Goal: Use online tool/utility: Utilize a website feature to perform a specific function

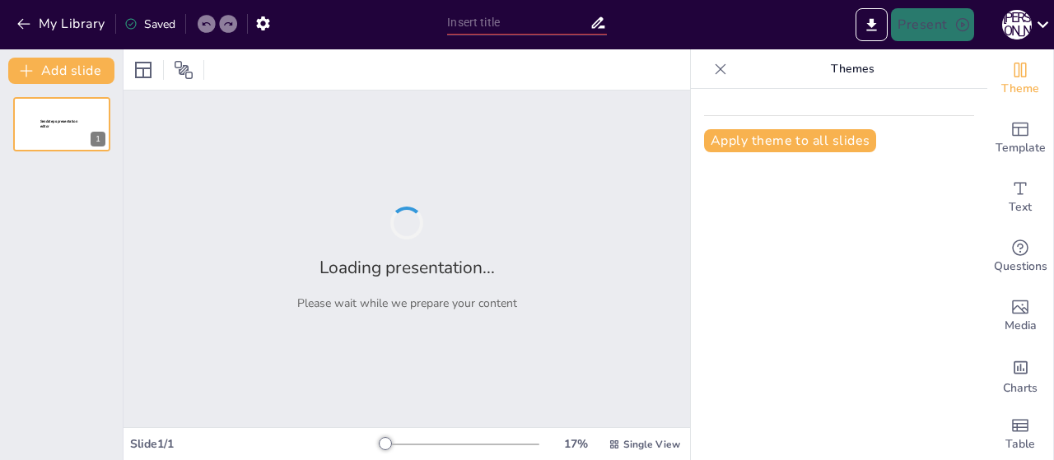
type input "Imported Л 7. Педагогічне спілкування.pptx"
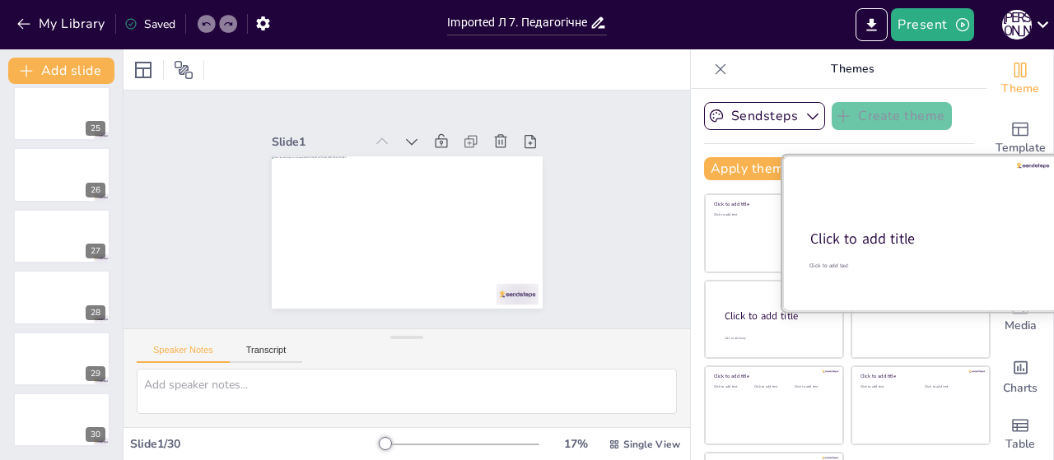
click at [911, 240] on div "Click to add title" at bounding box center [919, 240] width 218 height 20
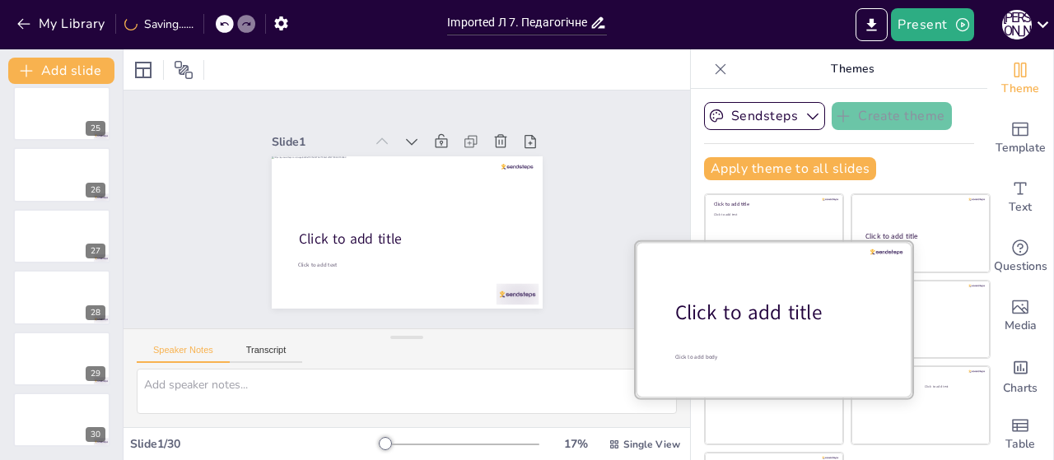
click at [725, 318] on div "Click to add title" at bounding box center [780, 313] width 210 height 28
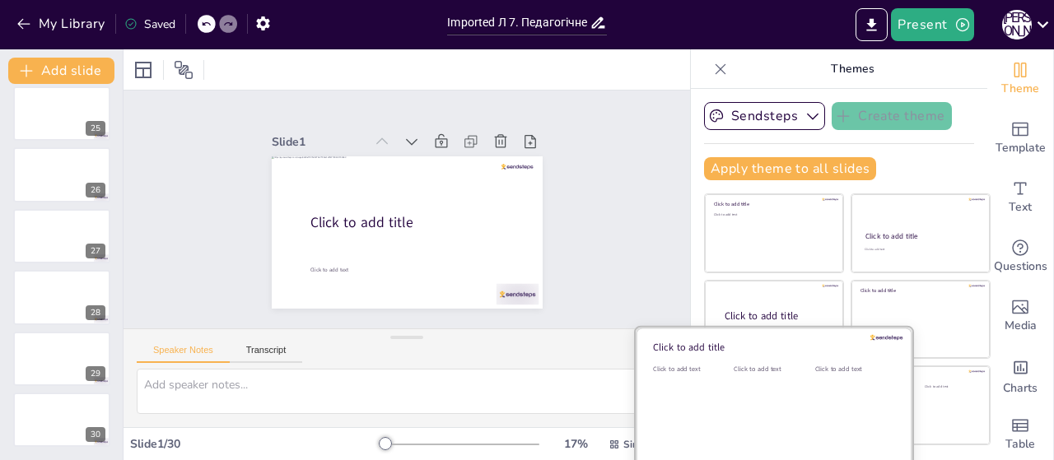
click at [753, 414] on div "Click to add text" at bounding box center [771, 416] width 74 height 102
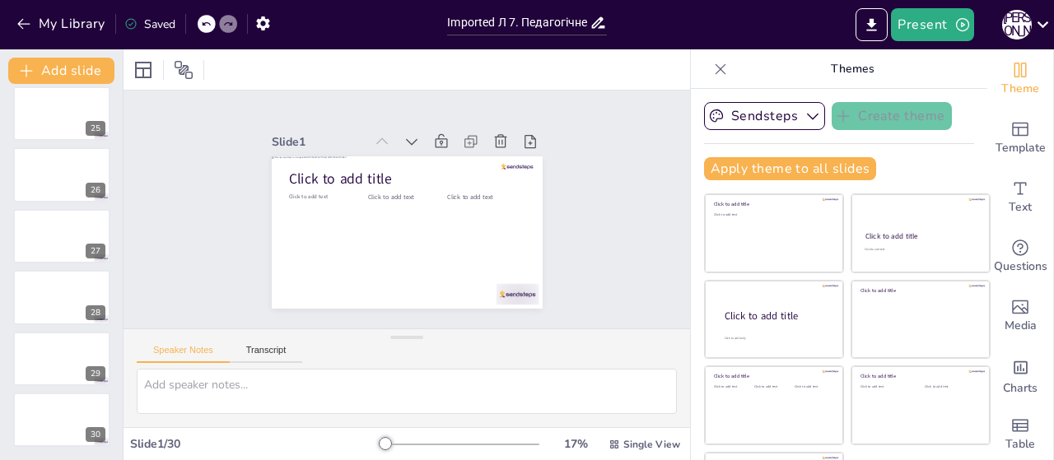
scroll to position [68, 0]
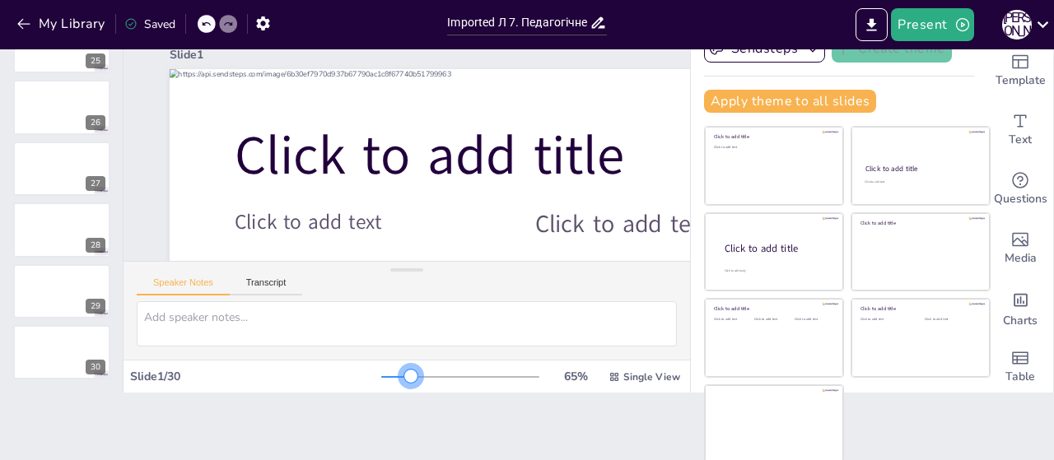
click at [388, 375] on div at bounding box center [460, 376] width 158 height 13
click at [436, 381] on div at bounding box center [460, 376] width 158 height 13
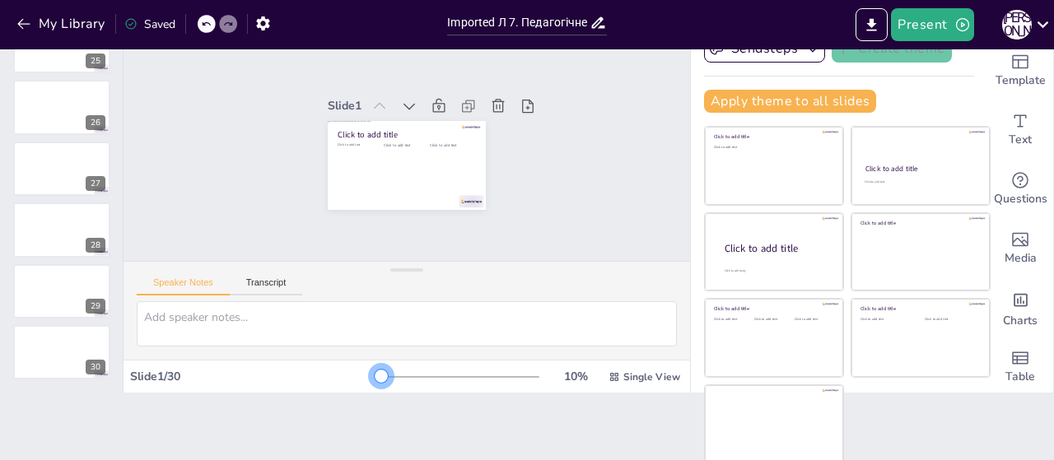
drag, startPoint x: 434, startPoint y: 380, endPoint x: 300, endPoint y: 375, distance: 134.3
click at [313, 378] on div "Slide 1 / 30 10 % Single View" at bounding box center [406, 377] width 566 height 26
click at [268, 277] on button "Transcript" at bounding box center [266, 286] width 73 height 18
click at [197, 279] on button "Speaker Notes" at bounding box center [183, 286] width 93 height 18
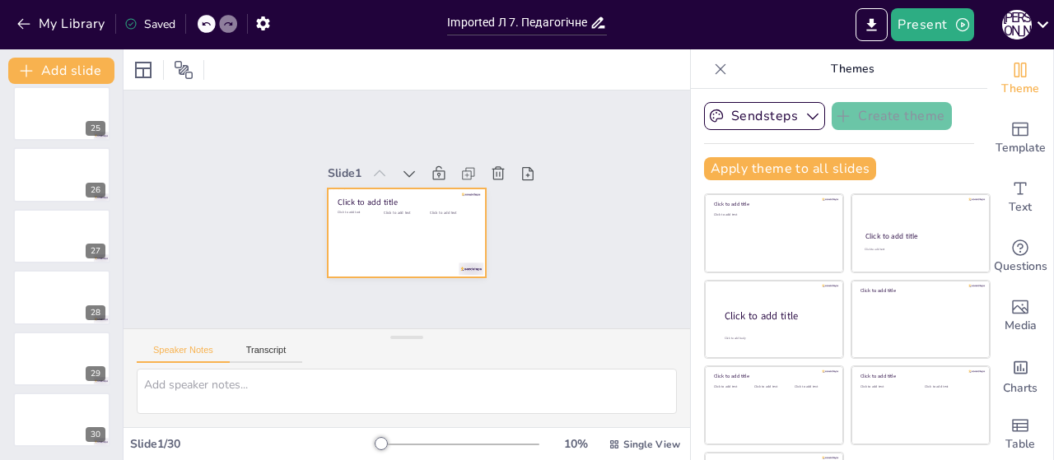
click at [370, 221] on div at bounding box center [426, 197] width 156 height 181
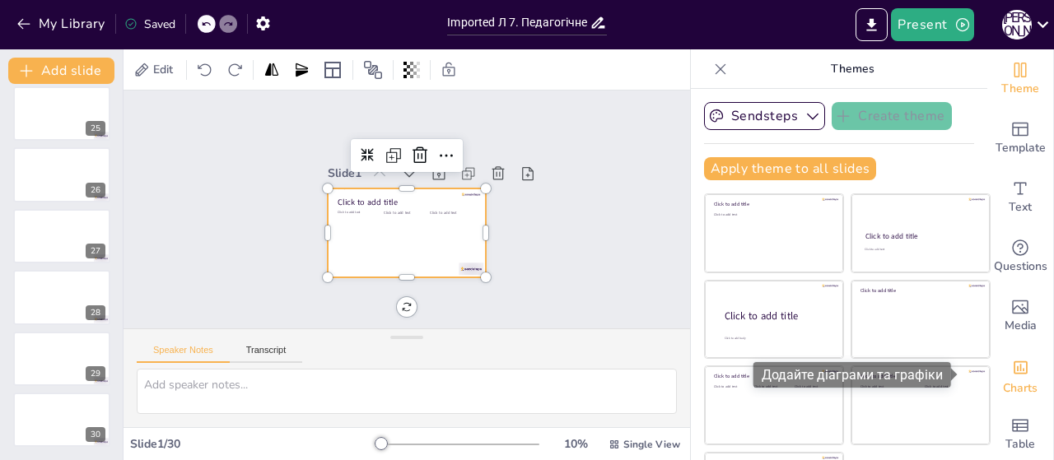
click at [1012, 359] on icon "Add charts and graphs" at bounding box center [1020, 367] width 17 height 17
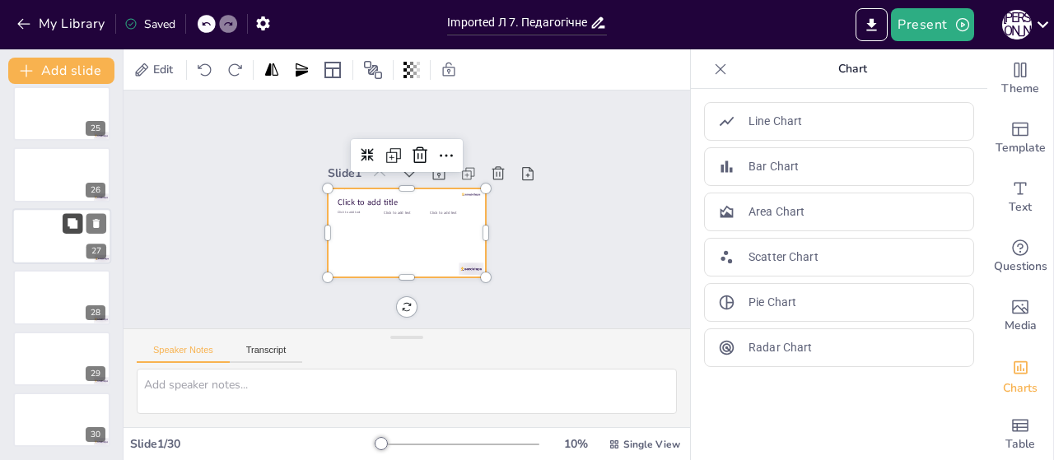
click at [81, 230] on button at bounding box center [73, 223] width 20 height 20
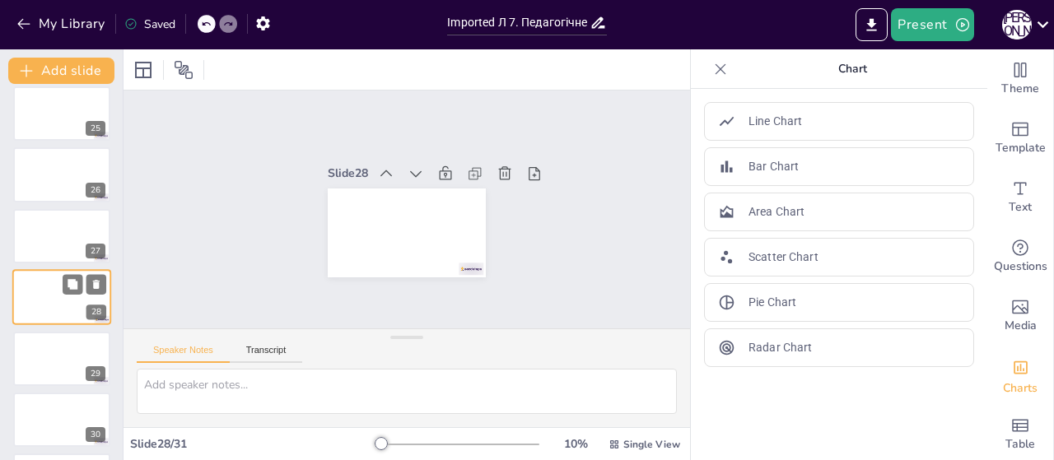
scroll to position [1505, 0]
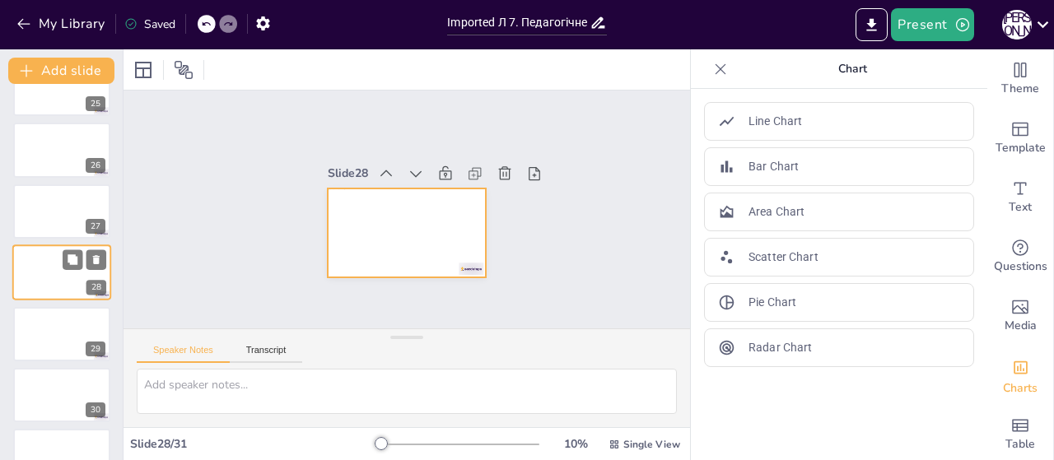
click at [68, 282] on div at bounding box center [61, 273] width 99 height 56
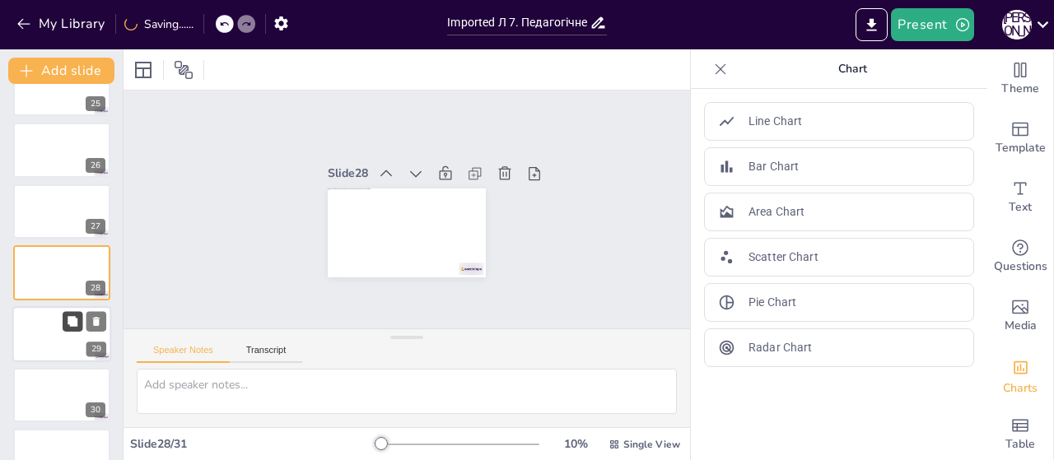
click at [72, 324] on icon at bounding box center [73, 321] width 10 height 10
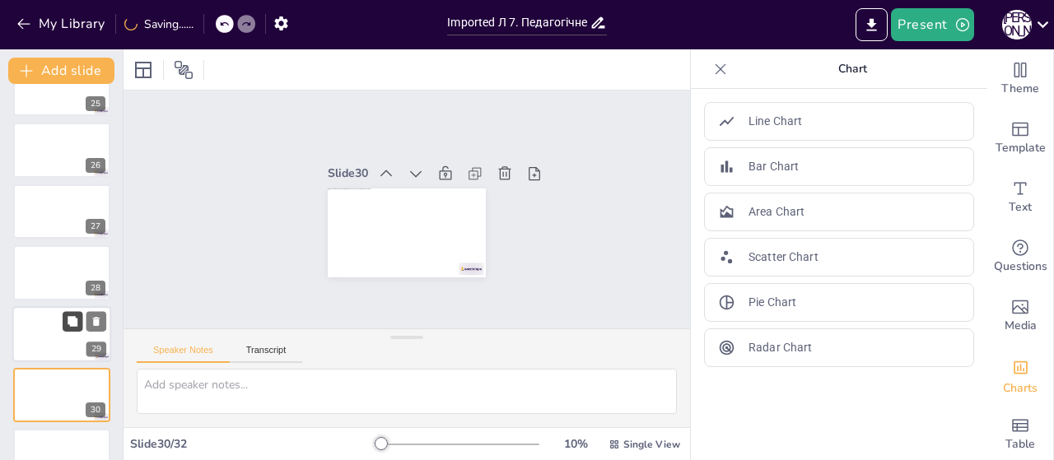
scroll to position [1602, 0]
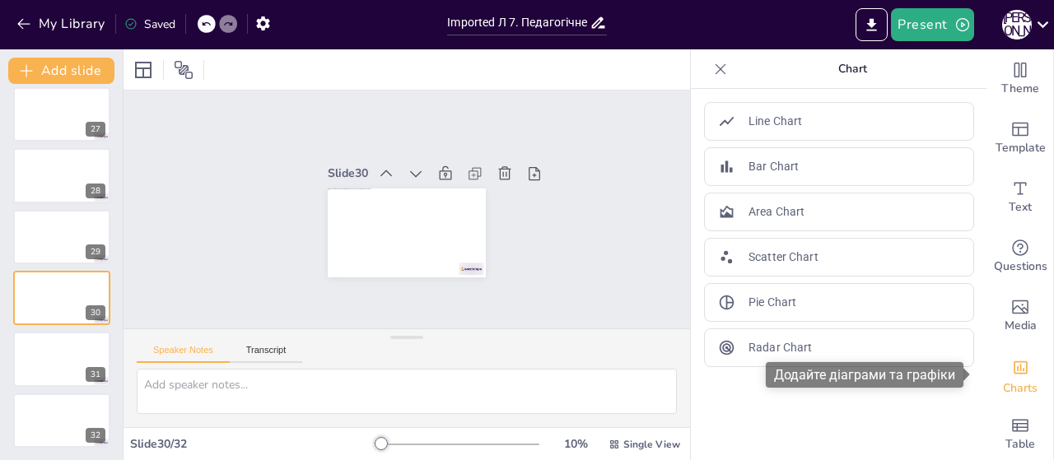
click at [1013, 381] on span "Charts" at bounding box center [1020, 389] width 35 height 18
click at [925, 370] on font "Додайте діаграми та графіки" at bounding box center [864, 375] width 181 height 16
click at [1014, 373] on icon "Add charts and graphs" at bounding box center [1021, 367] width 14 height 13
click at [920, 375] on font "Додайте діаграми та графіки" at bounding box center [864, 375] width 181 height 16
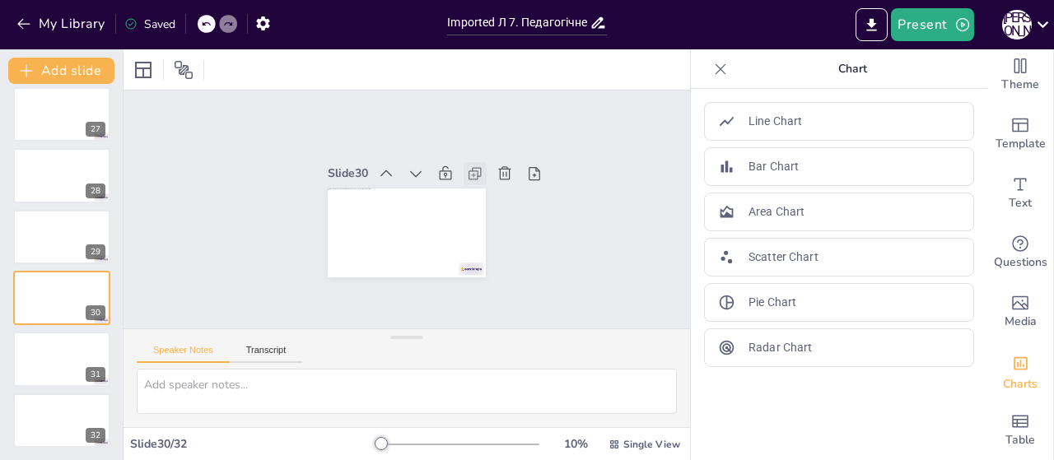
click at [379, 150] on icon at bounding box center [370, 141] width 16 height 16
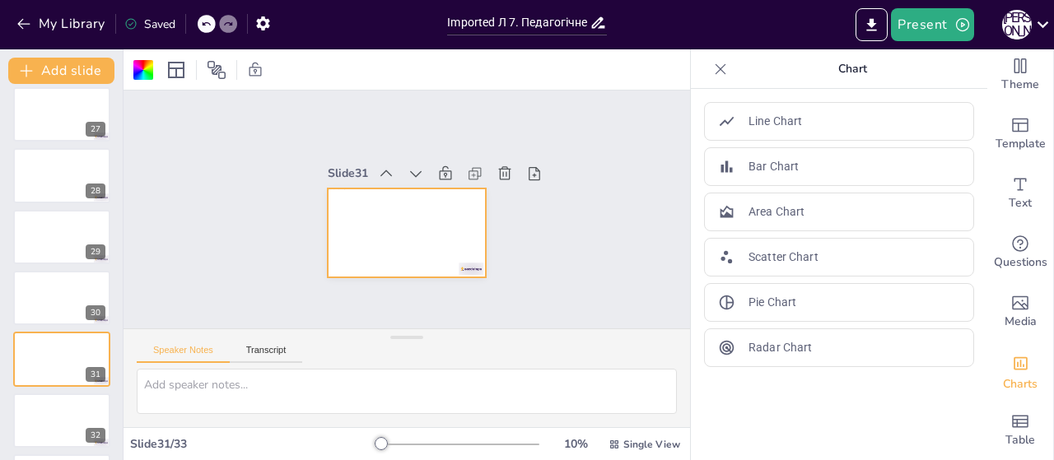
click at [469, 240] on icon at bounding box center [472, 251] width 22 height 22
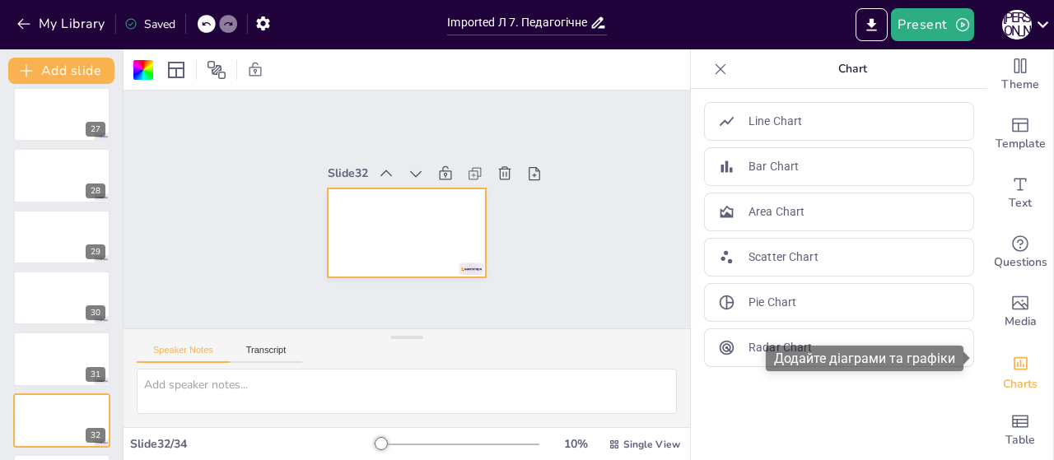
click at [1012, 361] on div "Add charts and graphs" at bounding box center [1020, 362] width 17 height 26
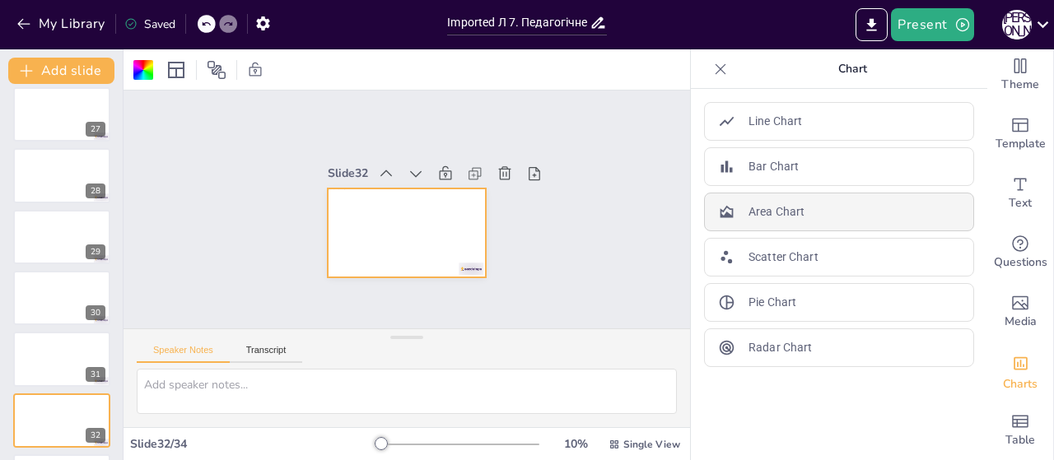
click at [790, 207] on p "Area Chart" at bounding box center [776, 211] width 56 height 17
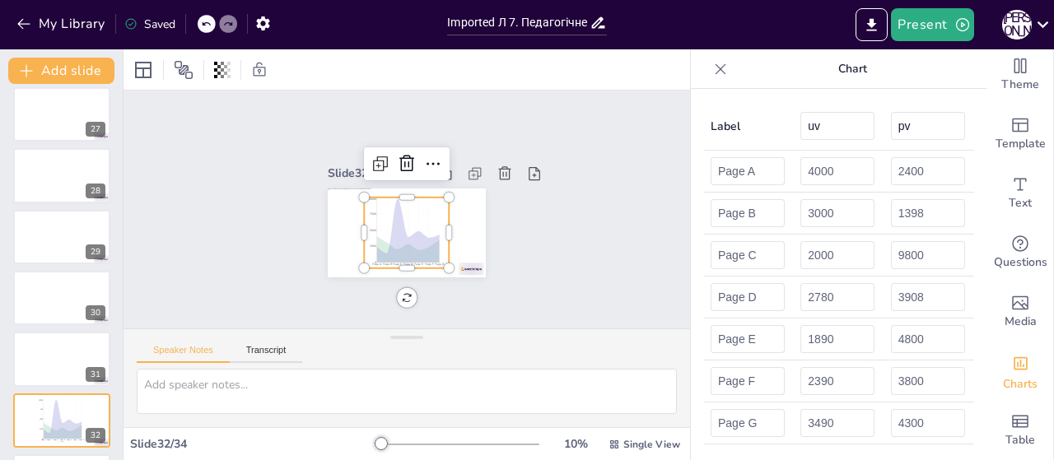
click at [707, 60] on div at bounding box center [720, 69] width 26 height 26
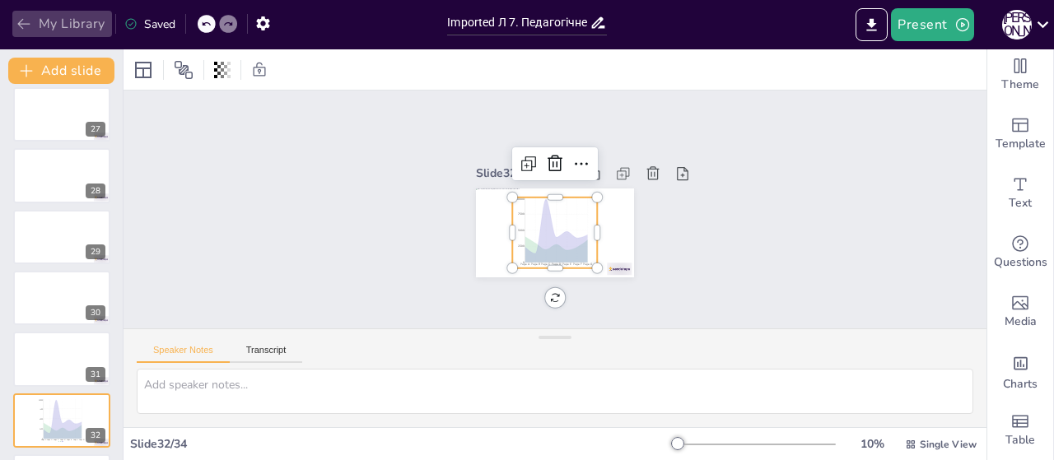
click at [28, 26] on icon "button" at bounding box center [24, 24] width 16 height 16
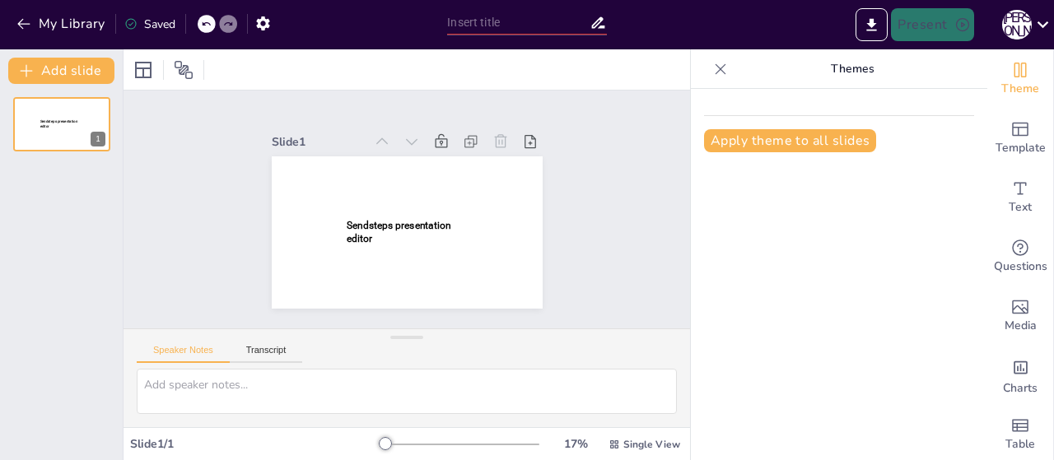
type input "Imported Л 7. Педагогічне спілкування.pptx"
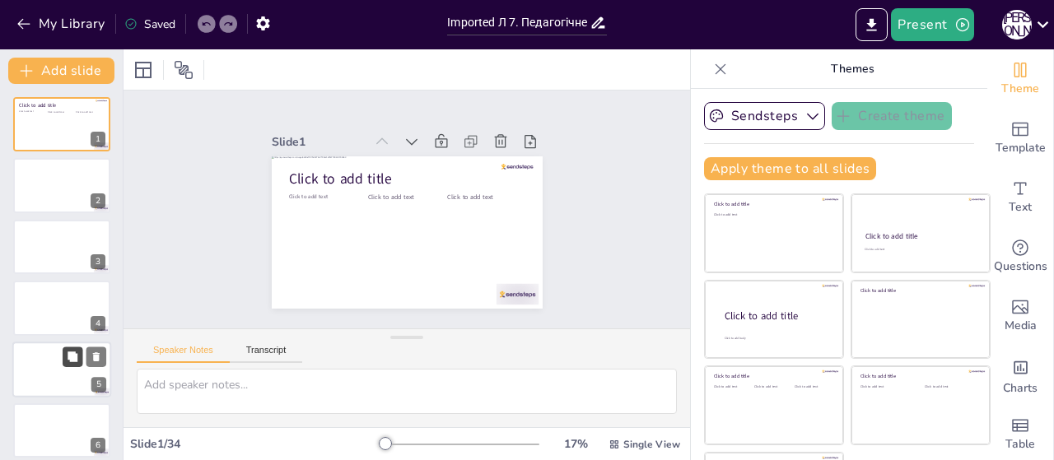
click at [71, 354] on icon at bounding box center [73, 357] width 10 height 10
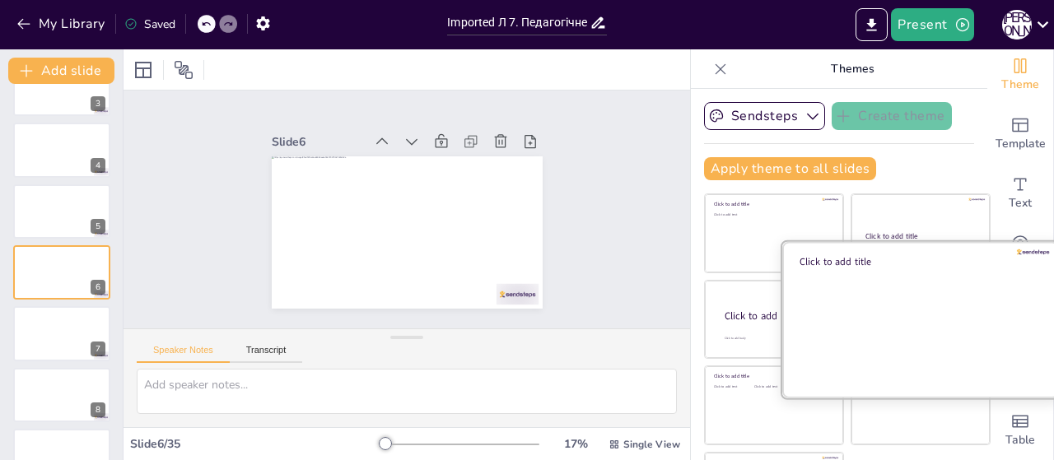
scroll to position [68, 0]
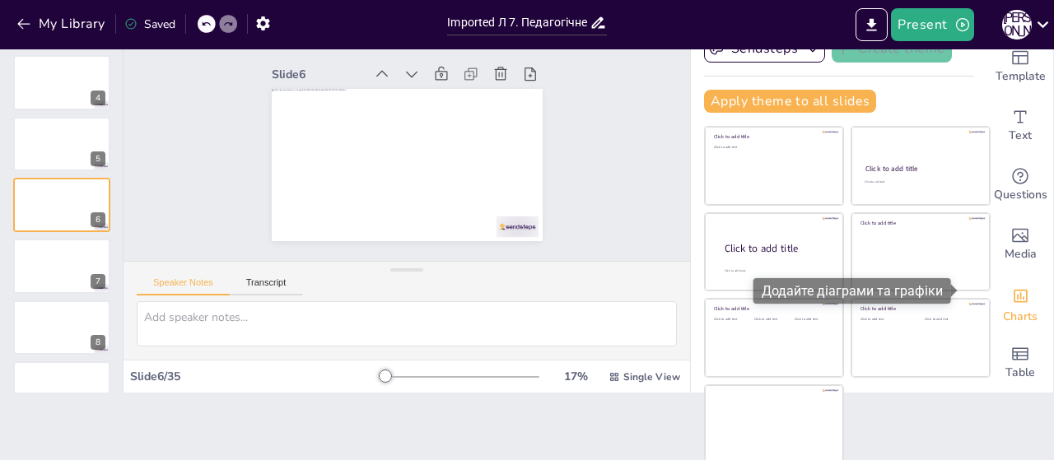
click at [1012, 292] on icon "Add charts and graphs" at bounding box center [1020, 295] width 17 height 17
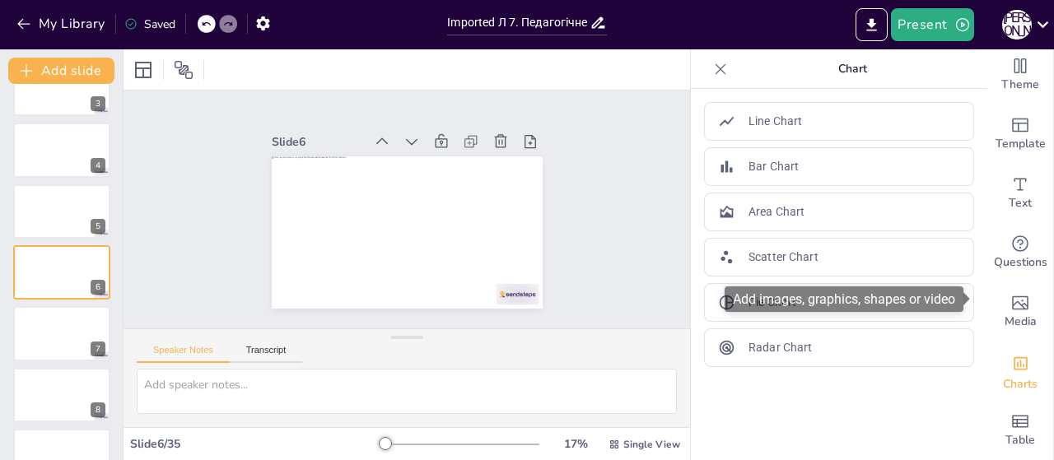
scroll to position [0, 0]
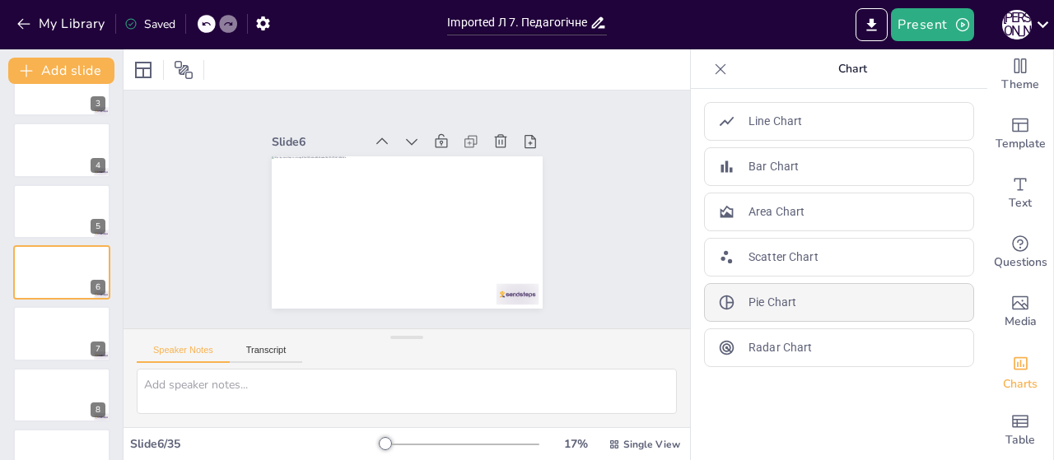
click at [767, 305] on p "Pie Chart" at bounding box center [772, 302] width 48 height 17
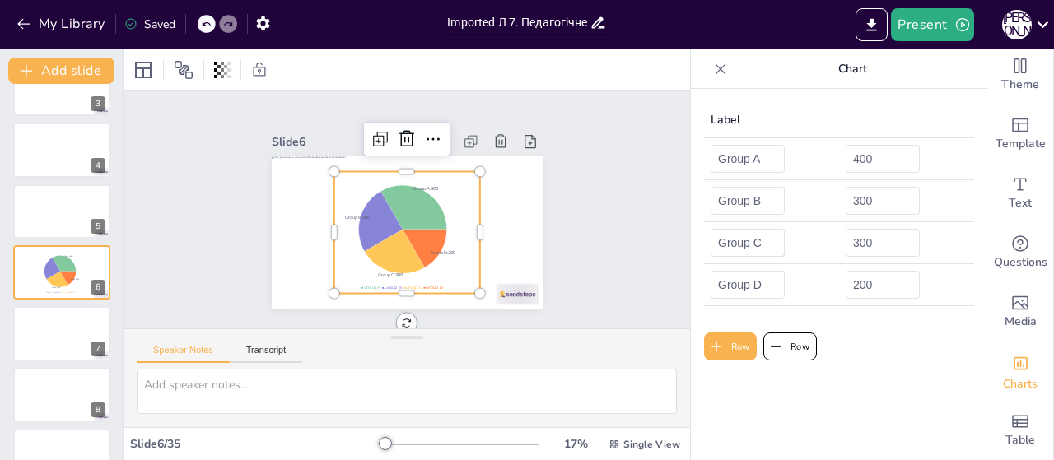
click at [712, 69] on icon at bounding box center [720, 69] width 16 height 16
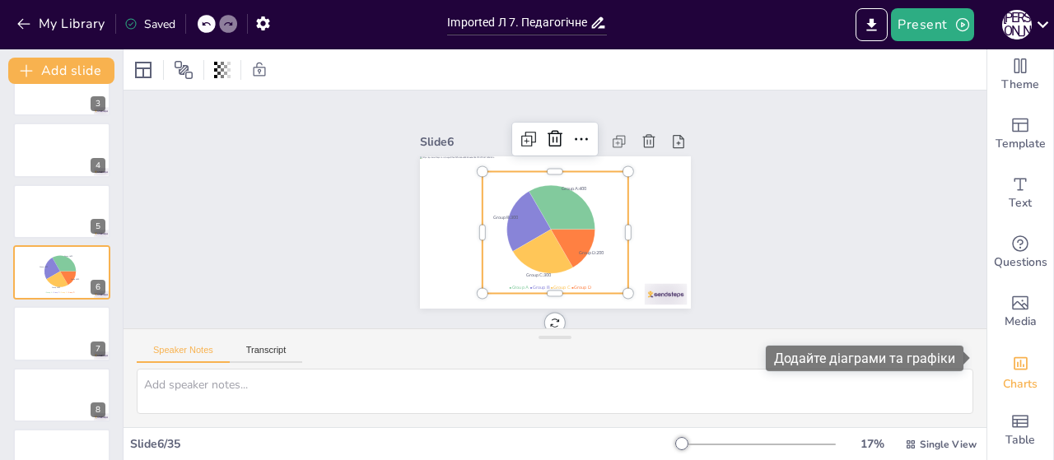
click at [1003, 375] on span "Charts" at bounding box center [1020, 384] width 35 height 18
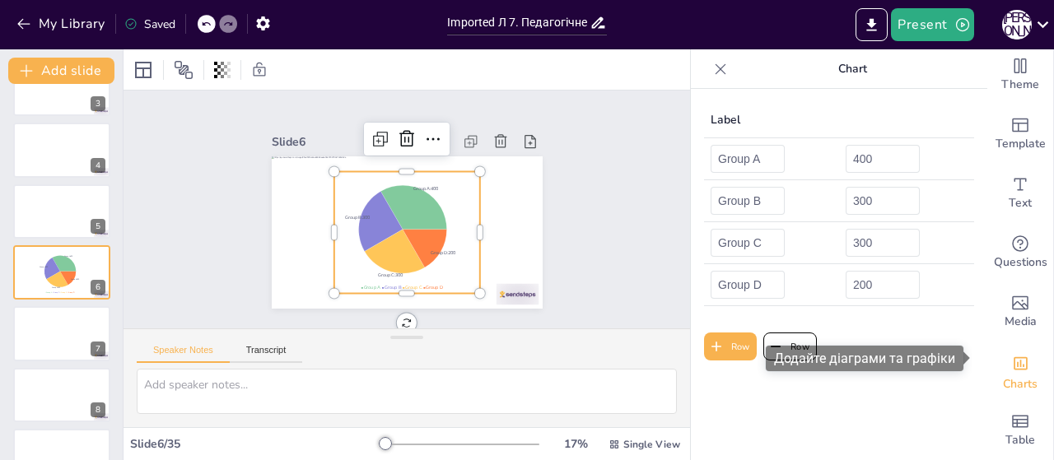
click at [944, 356] on font "Додайте діаграми та графіки" at bounding box center [864, 359] width 181 height 16
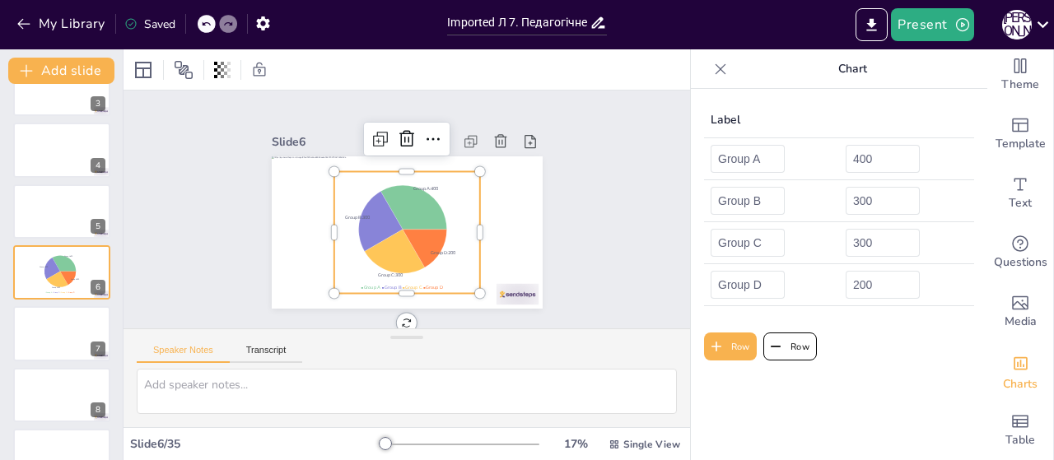
click at [704, 119] on th "Label" at bounding box center [771, 120] width 135 height 36
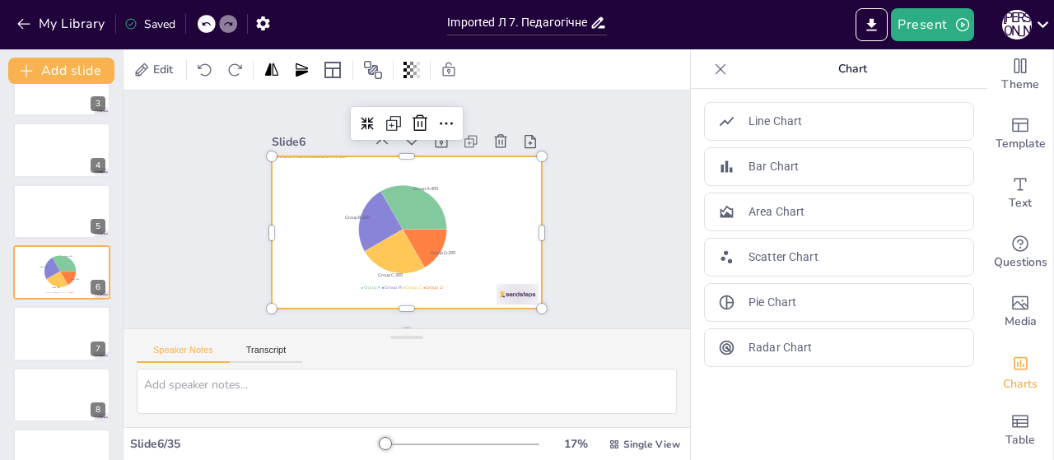
click at [295, 236] on div at bounding box center [407, 232] width 271 height 152
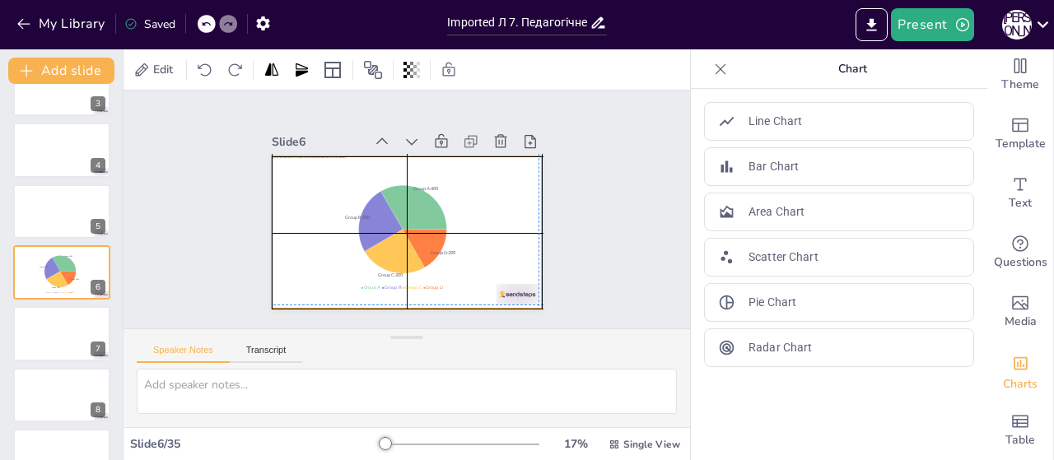
click at [295, 231] on div at bounding box center [407, 232] width 271 height 152
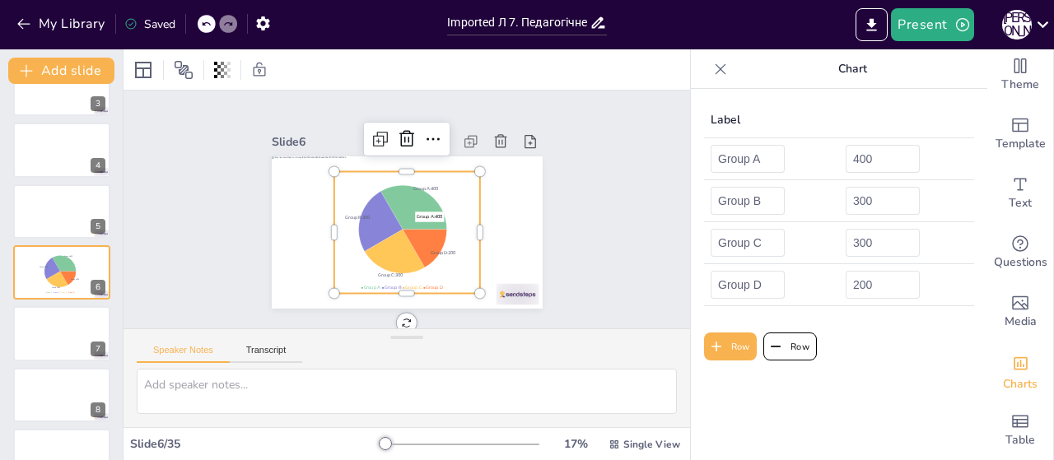
click at [390, 207] on icon at bounding box center [413, 207] width 66 height 44
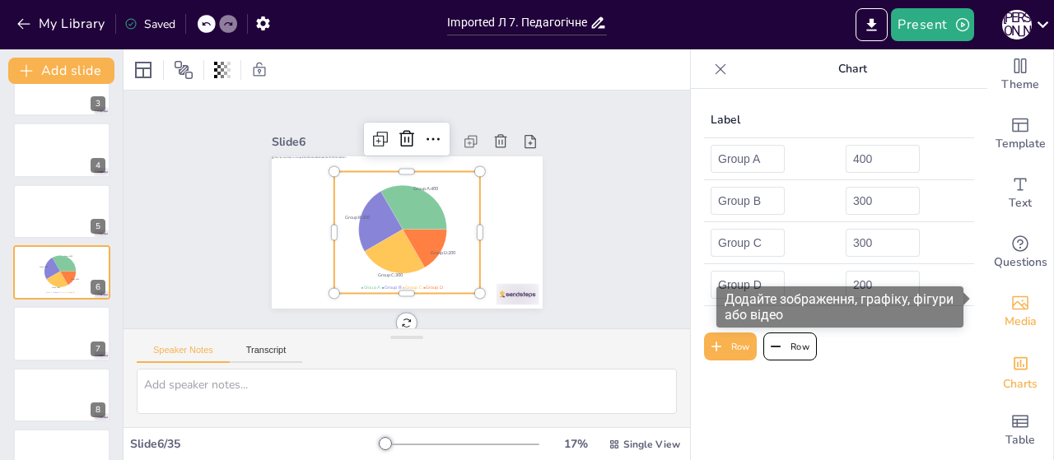
click at [1016, 313] on span "Media" at bounding box center [1020, 322] width 32 height 18
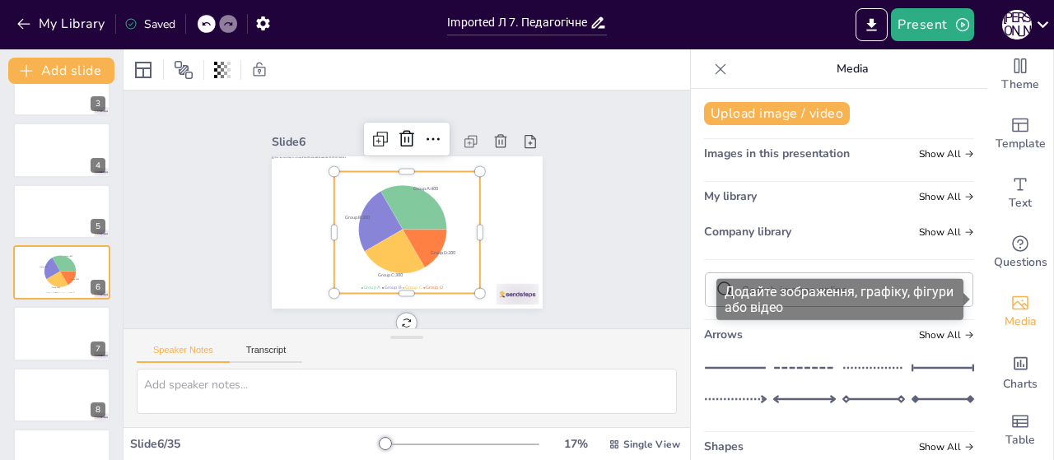
click at [898, 284] on font "Додайте зображення, графіку, фігури або відео" at bounding box center [839, 299] width 229 height 31
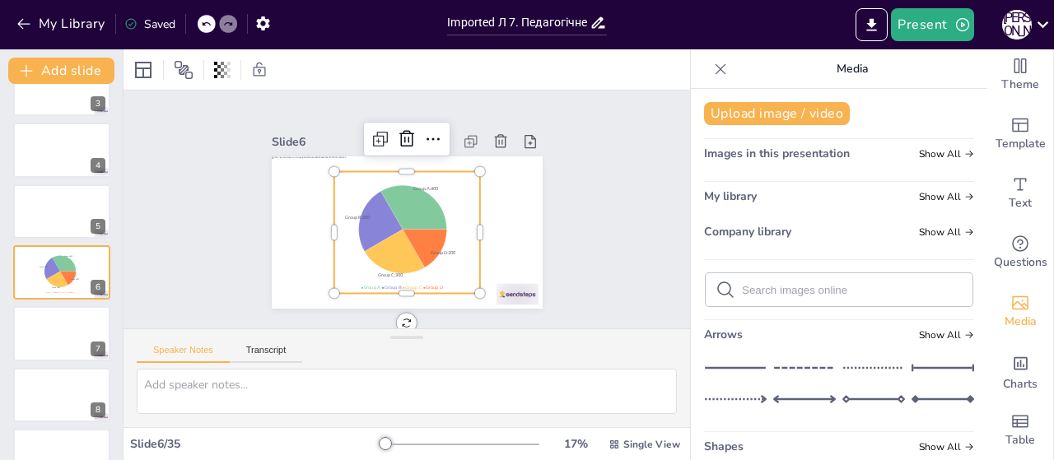
click at [818, 161] on span "Images in this presentation" at bounding box center [777, 154] width 146 height 16
drag, startPoint x: 785, startPoint y: 144, endPoint x: 900, endPoint y: 164, distance: 116.1
click at [785, 144] on div "Upload image / video Images in this presentation Show All My library Show All C…" at bounding box center [839, 274] width 296 height 371
click at [938, 158] on span "Show All" at bounding box center [946, 154] width 55 height 12
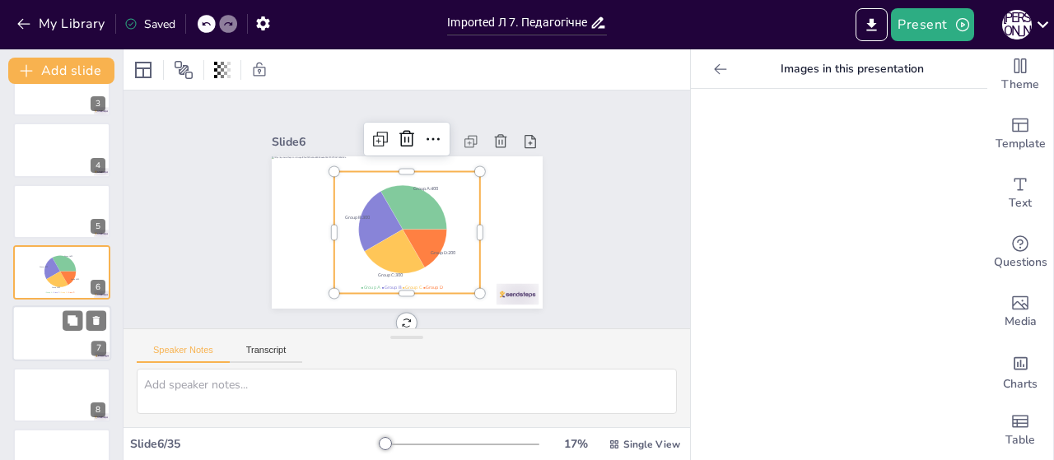
click at [74, 337] on div at bounding box center [61, 334] width 99 height 56
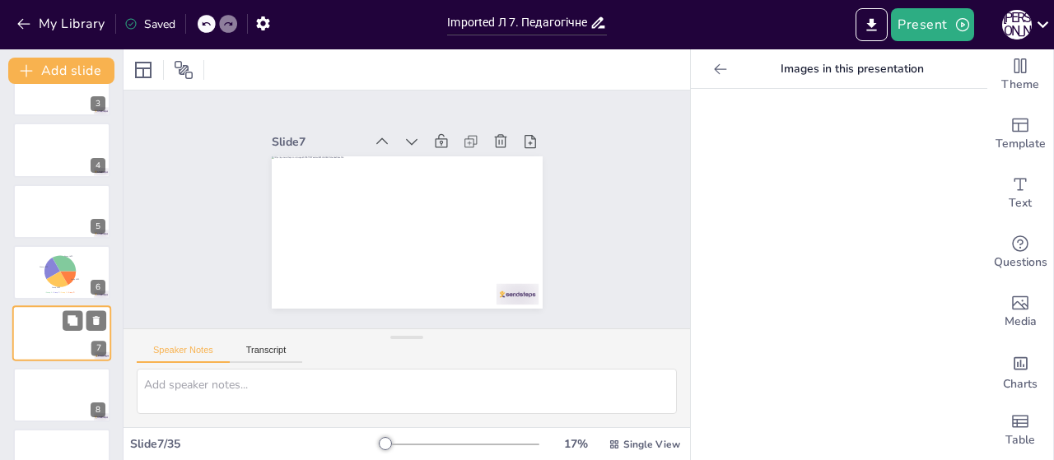
scroll to position [219, 0]
